Goal: Information Seeking & Learning: Learn about a topic

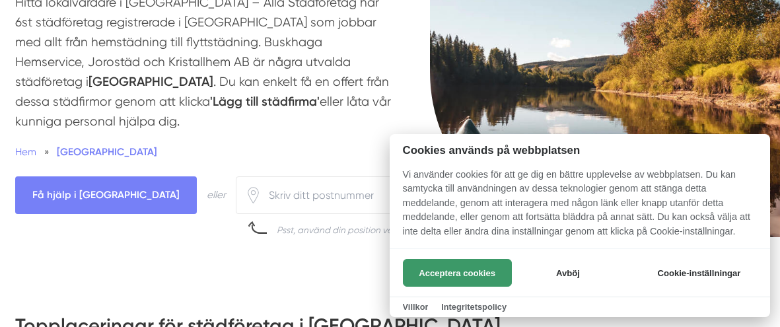
click at [474, 265] on button "Acceptera cookies" at bounding box center [457, 273] width 109 height 28
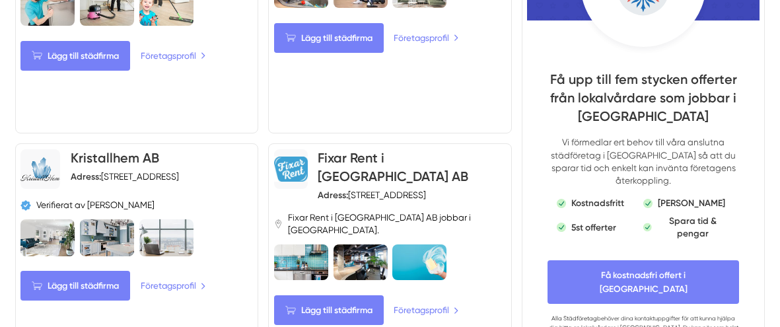
scroll to position [697, 0]
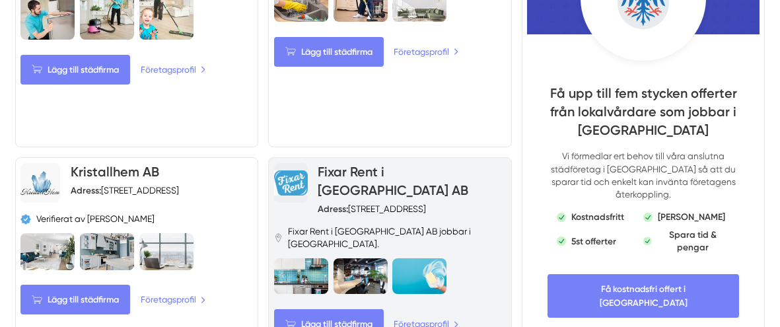
click at [384, 164] on link "Fixar Rent i [GEOGRAPHIC_DATA] AB" at bounding box center [393, 181] width 151 height 34
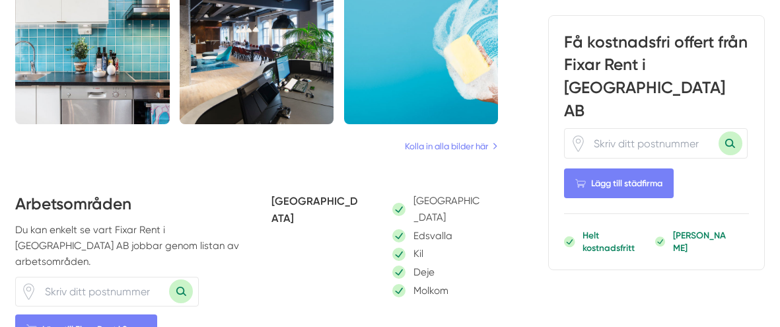
scroll to position [832, 0]
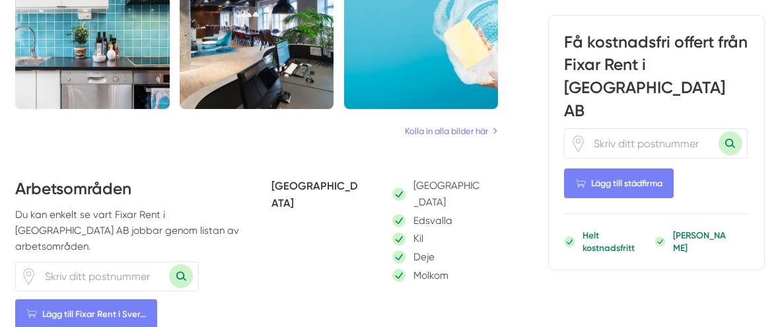
click at [97, 262] on input "number" at bounding box center [103, 276] width 132 height 29
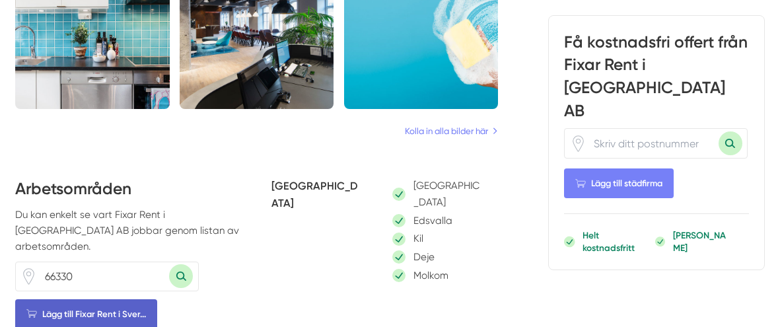
type input "66330"
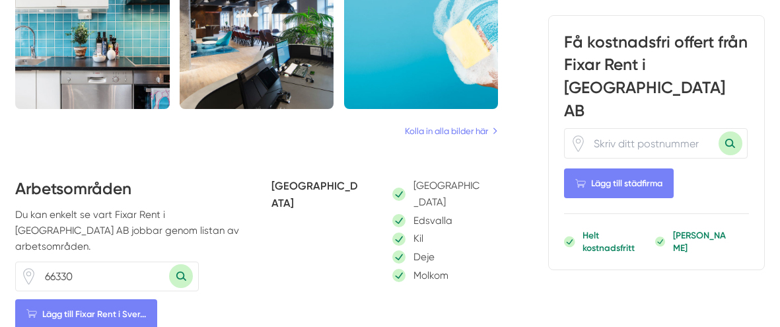
drag, startPoint x: 106, startPoint y: 229, endPoint x: 224, endPoint y: 238, distance: 117.9
click at [106, 299] on span "Lägg till Fixar Rent i Sver..." at bounding box center [86, 314] width 142 height 30
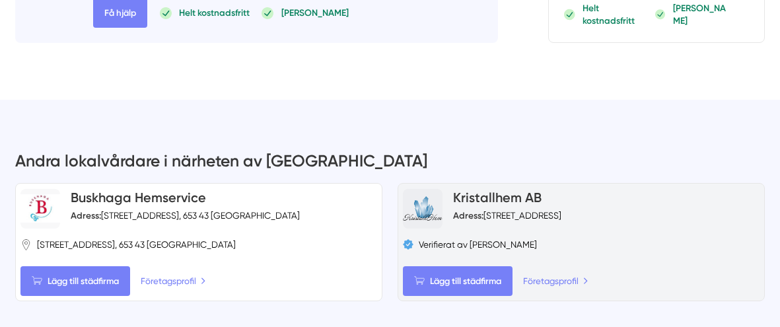
scroll to position [1532, 0]
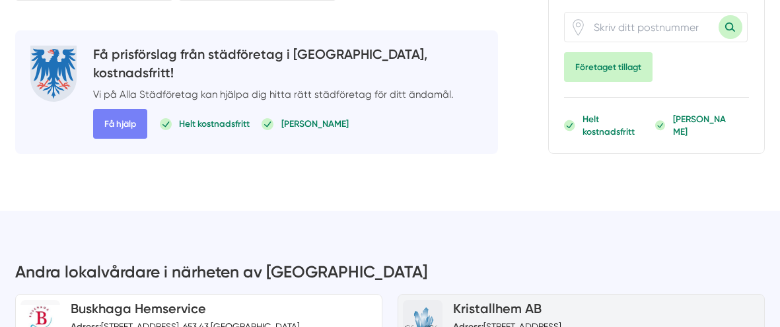
click at [491, 300] on link "Kristallhem AB" at bounding box center [497, 308] width 88 height 16
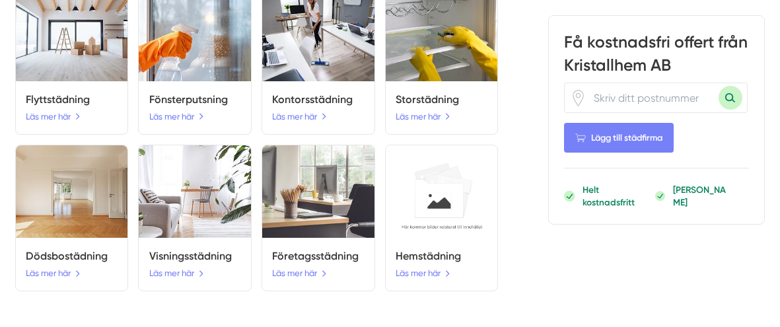
scroll to position [1779, 0]
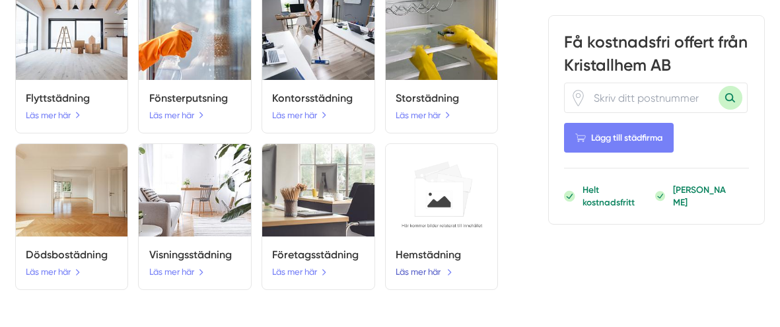
click at [411, 265] on link "Läs mer här" at bounding box center [424, 272] width 57 height 14
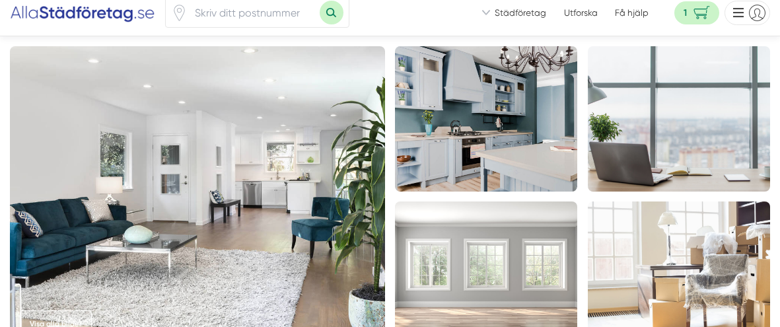
scroll to position [0, 0]
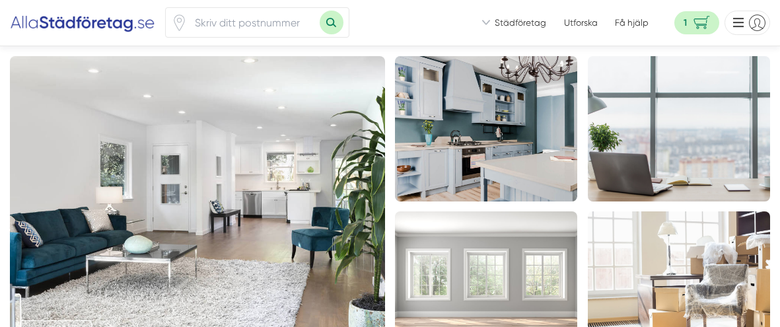
click at [580, 24] on link "Utforska" at bounding box center [581, 23] width 34 height 13
